Goal: Entertainment & Leisure: Consume media (video, audio)

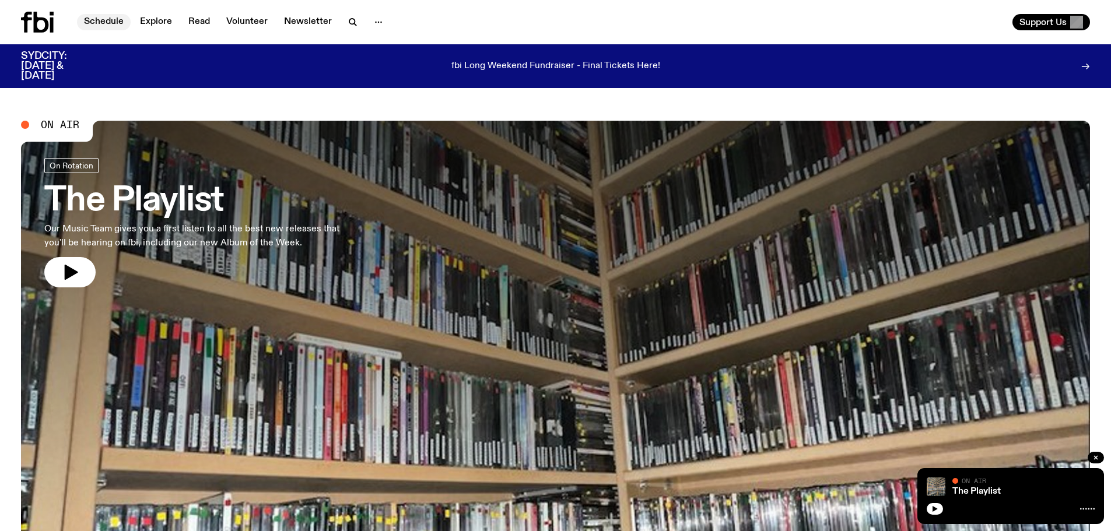
click at [104, 20] on link "Schedule" at bounding box center [104, 22] width 54 height 16
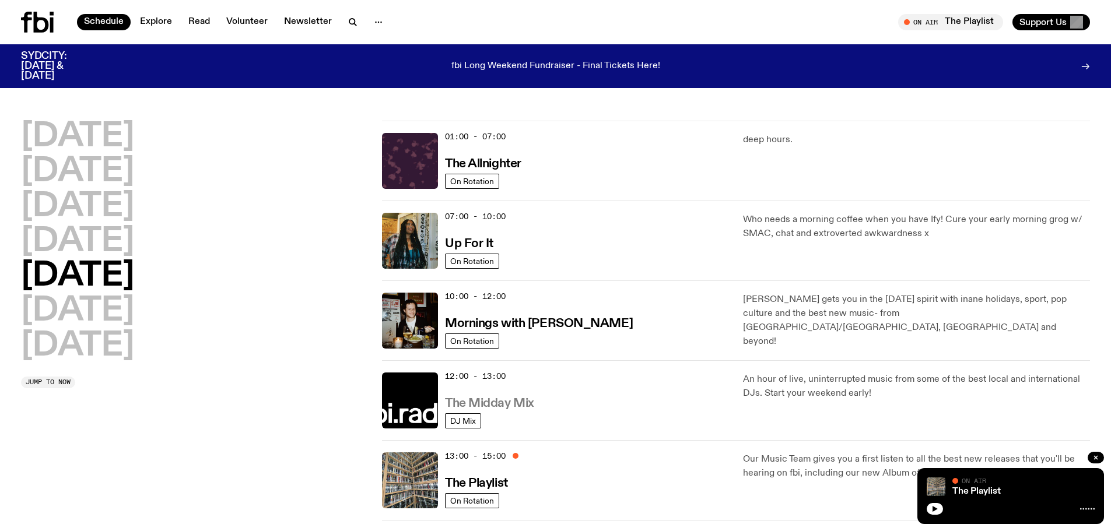
click at [517, 407] on h3 "The Midday Mix" at bounding box center [489, 404] width 89 height 12
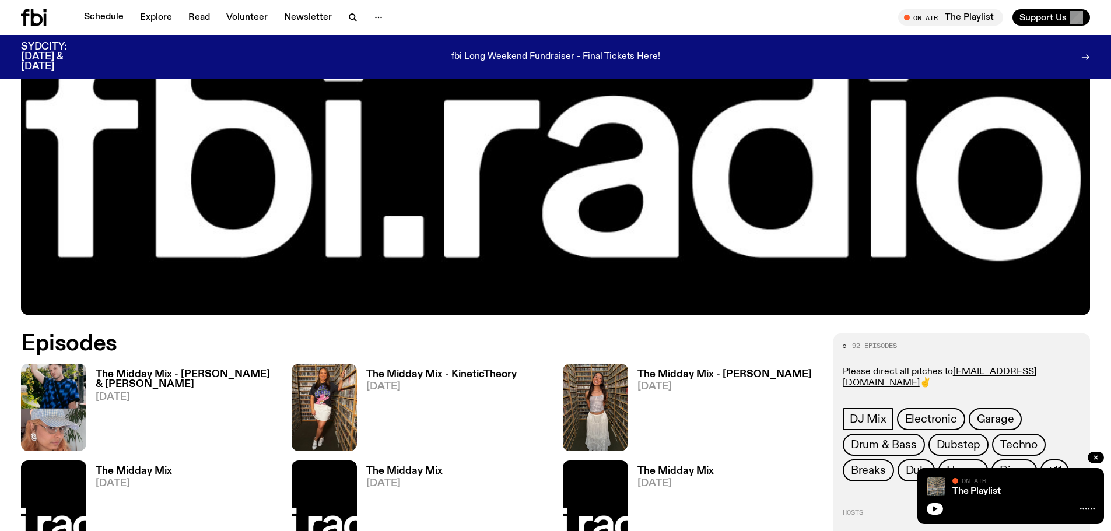
scroll to position [463, 0]
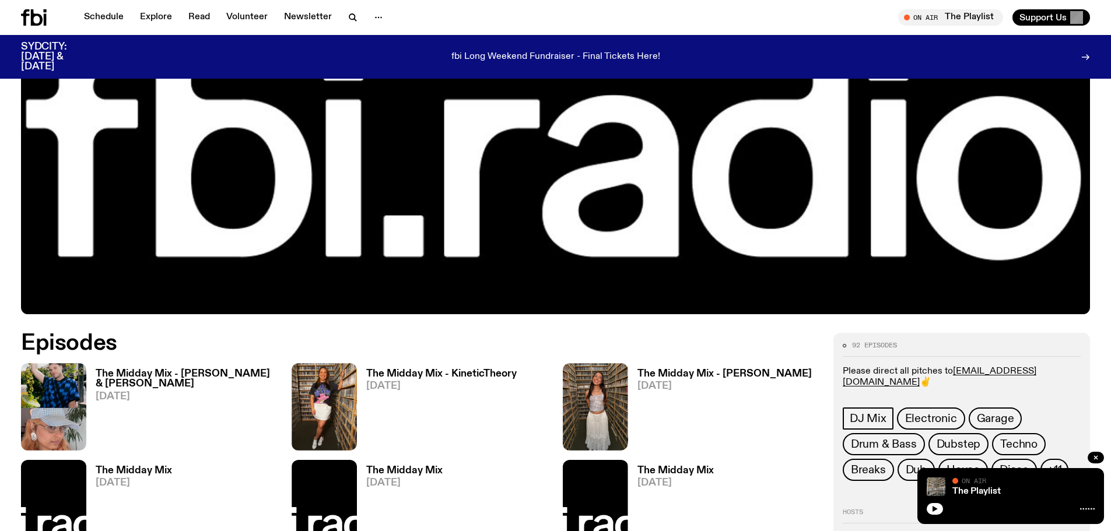
click at [219, 370] on h3 "The Midday Mix - [PERSON_NAME] & [PERSON_NAME]" at bounding box center [187, 379] width 182 height 20
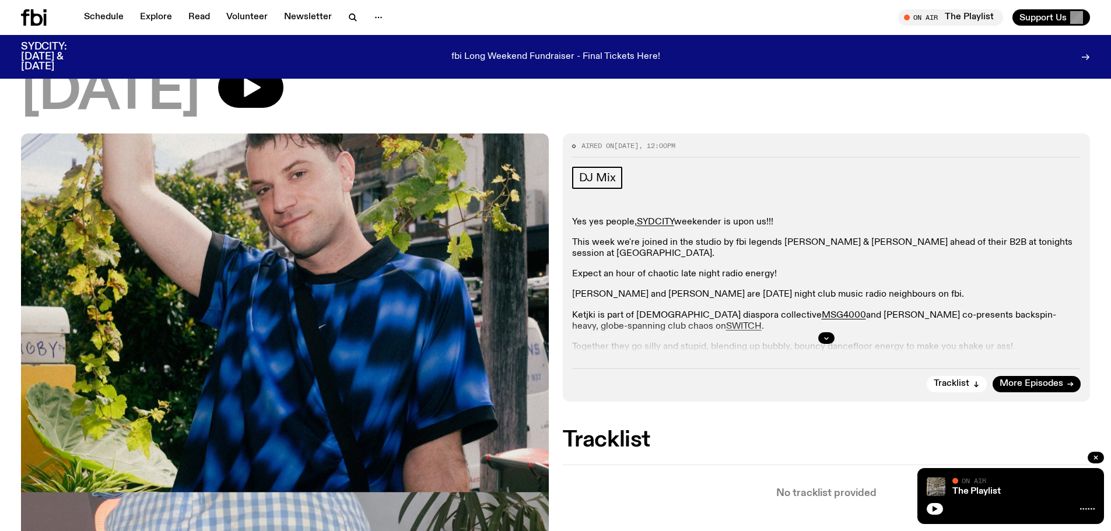
scroll to position [174, 0]
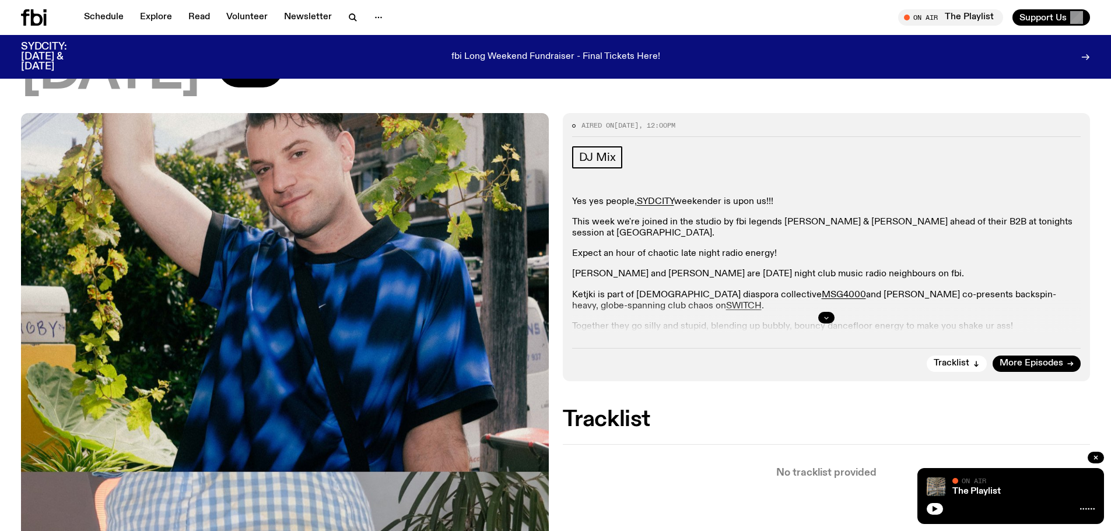
click at [820, 312] on button "button" at bounding box center [826, 318] width 16 height 12
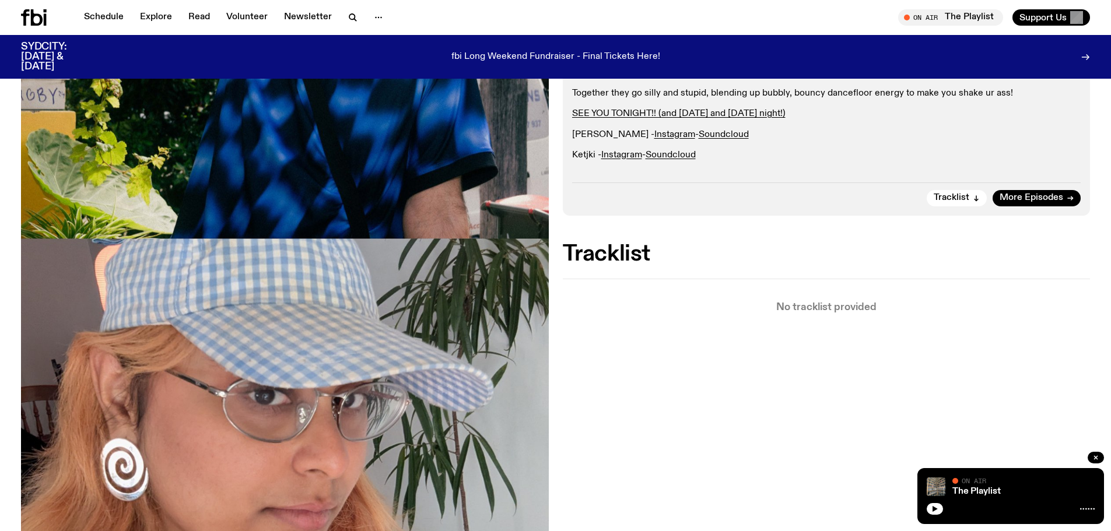
scroll to position [466, 0]
